Goal: Find contact information: Find contact information

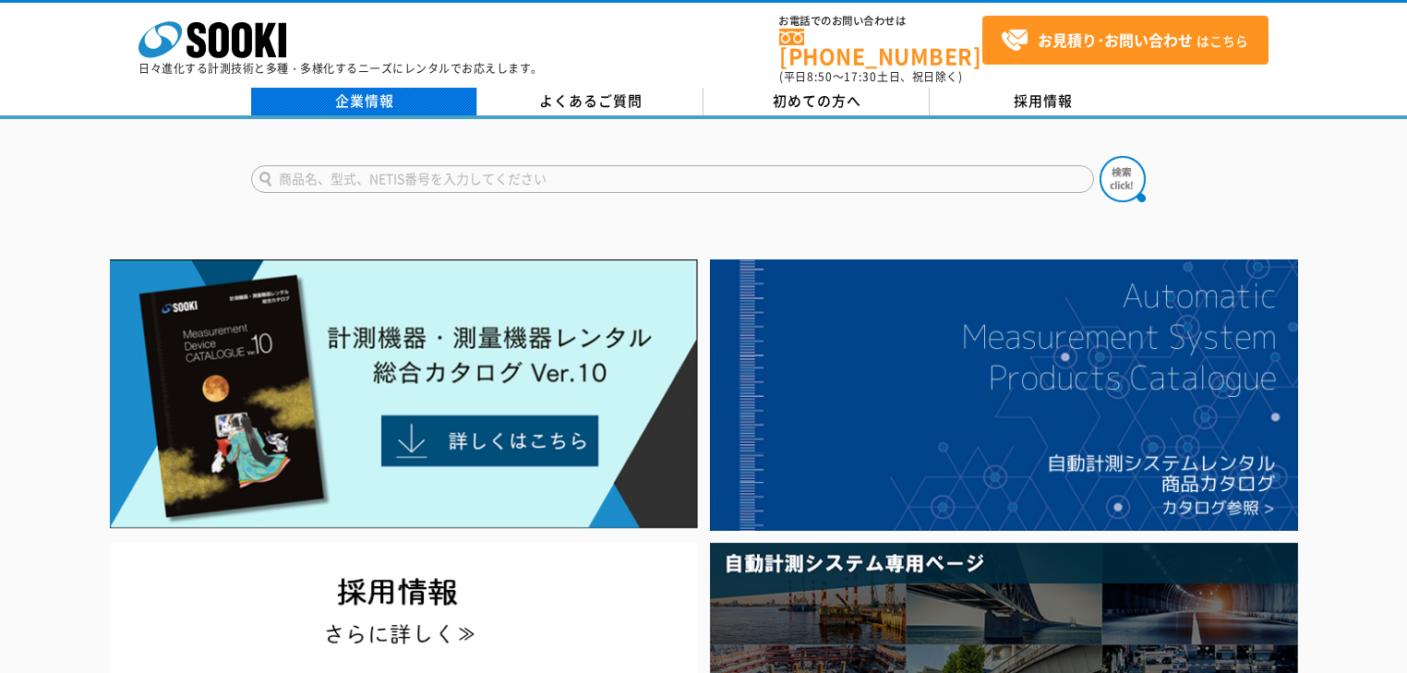
click at [417, 89] on link "企業情報" at bounding box center [364, 102] width 226 height 28
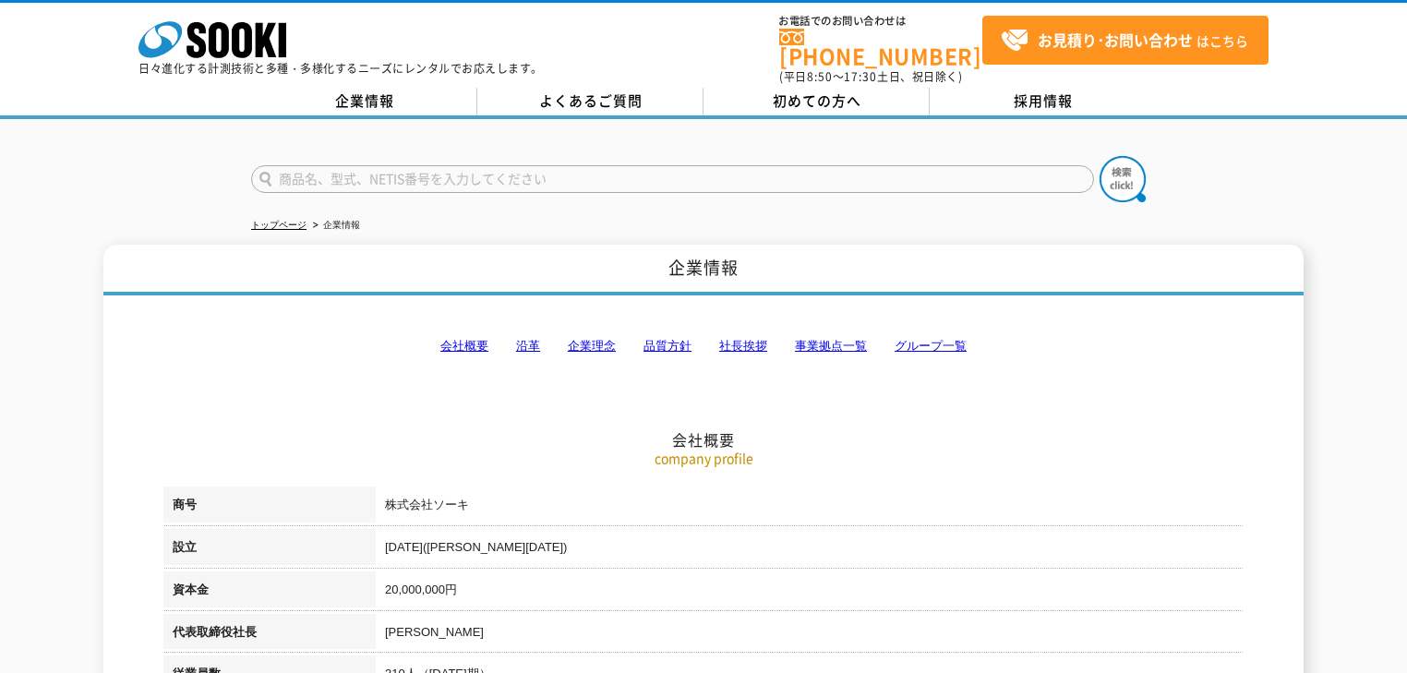
click at [836, 339] on link "事業拠点一覧" at bounding box center [831, 346] width 72 height 14
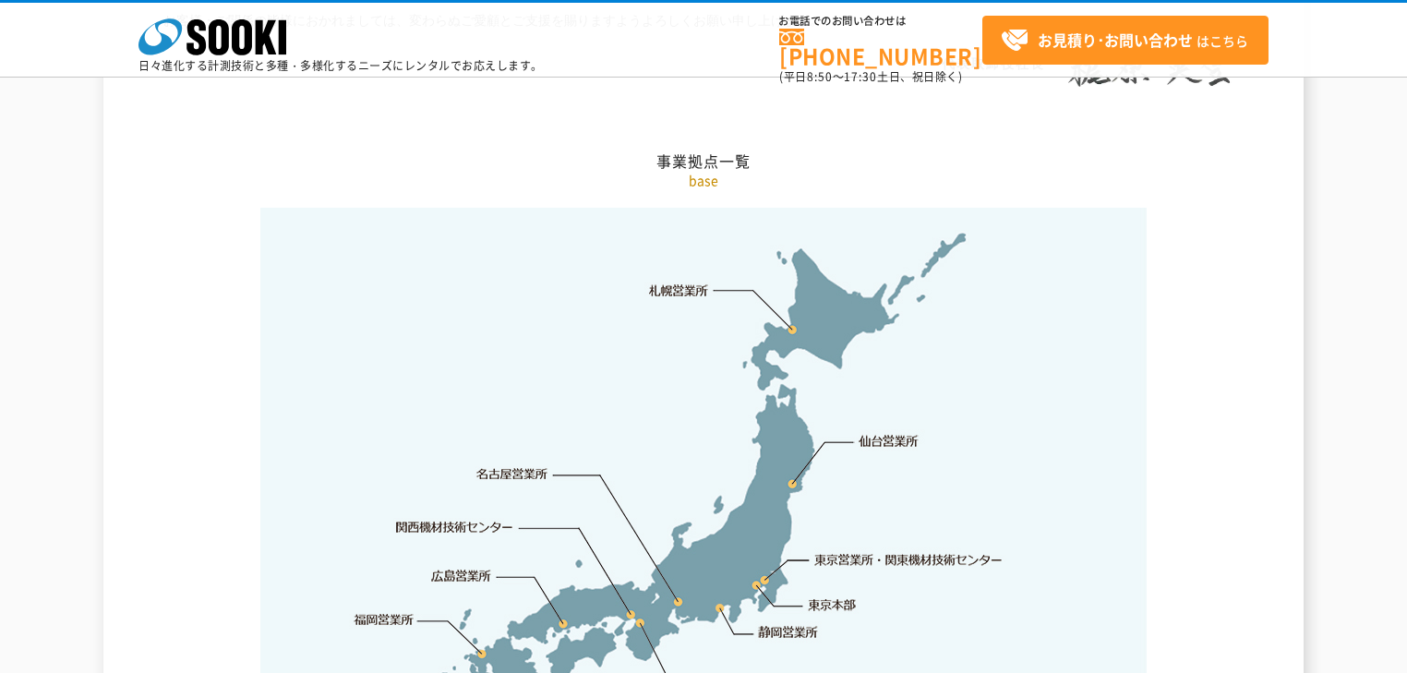
scroll to position [3927, 0]
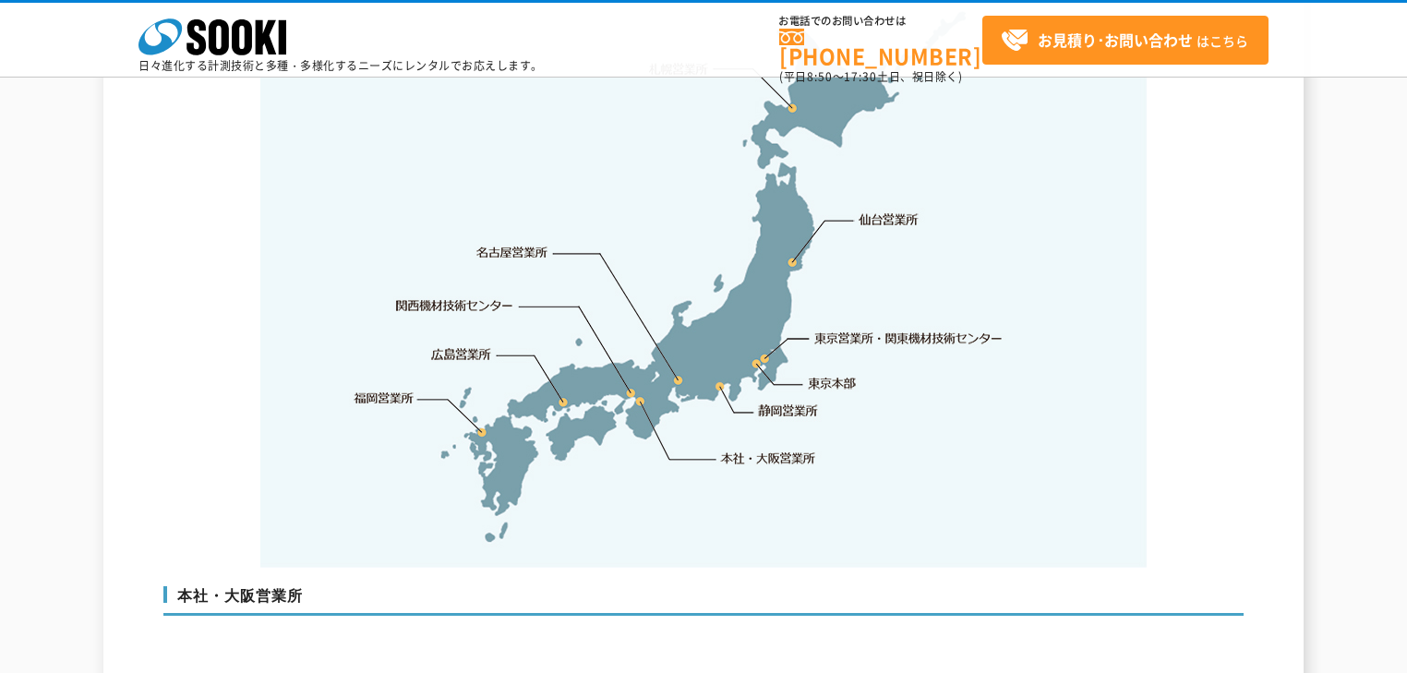
click at [837, 329] on link "東京営業所・関東機材技術センター" at bounding box center [909, 338] width 189 height 18
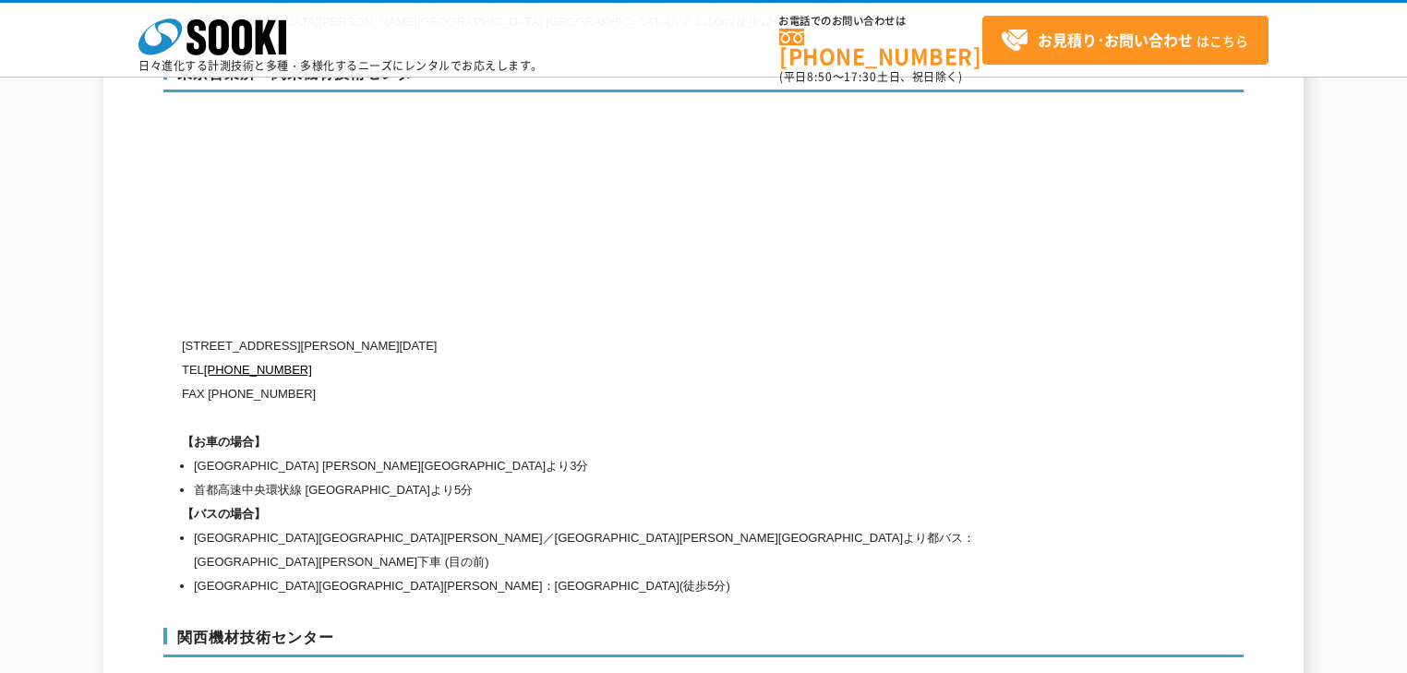
scroll to position [7645, 0]
